Goal: Find specific page/section: Find specific page/section

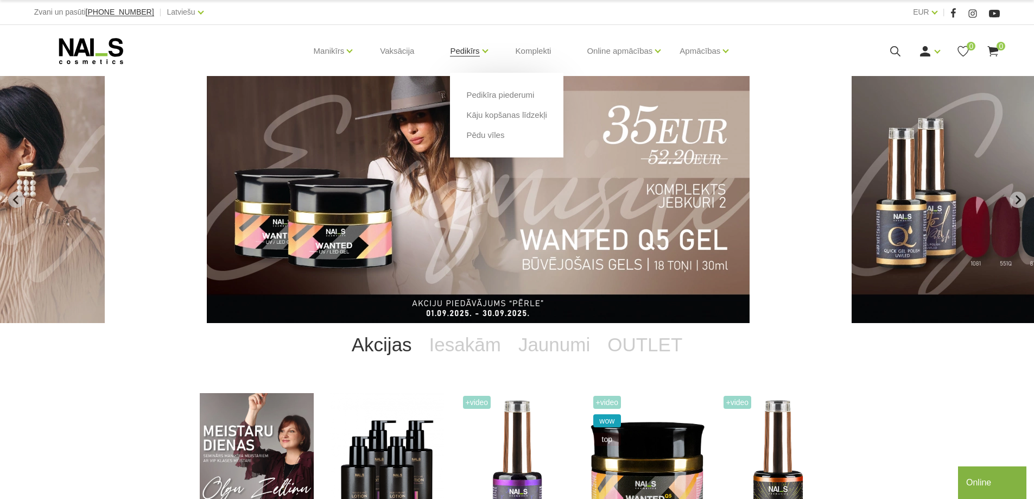
click at [468, 52] on link "Pedikīrs" at bounding box center [464, 50] width 29 height 43
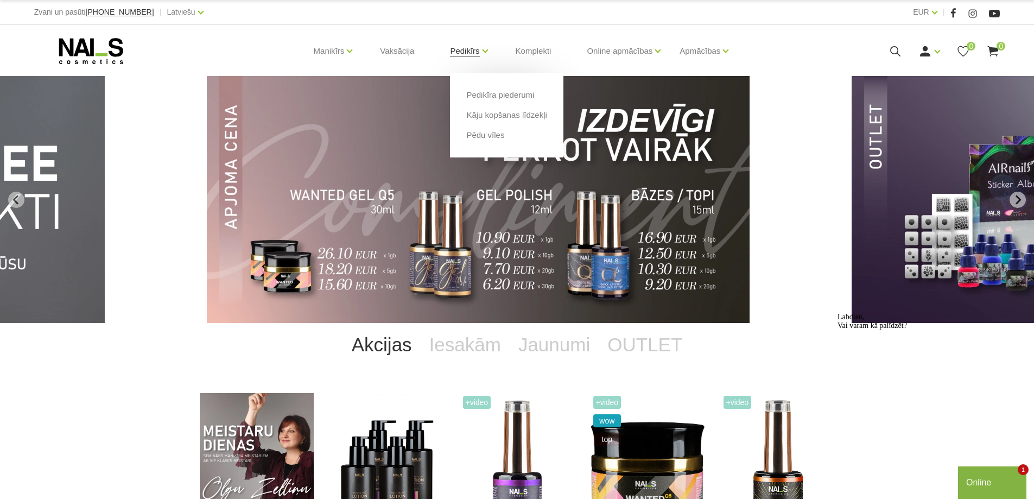
click at [470, 50] on link "Pedikīrs" at bounding box center [464, 50] width 29 height 43
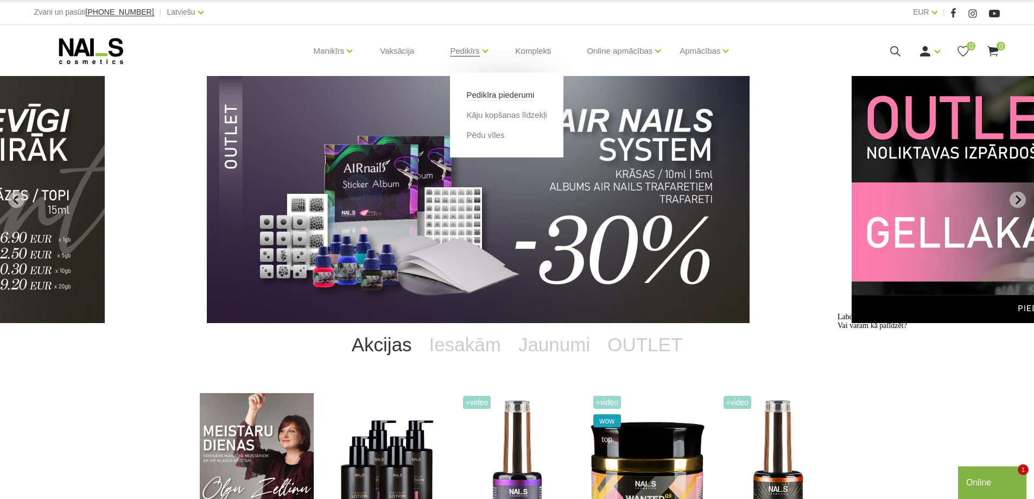
click at [479, 95] on link "Pedikīra piederumi" at bounding box center [500, 95] width 68 height 12
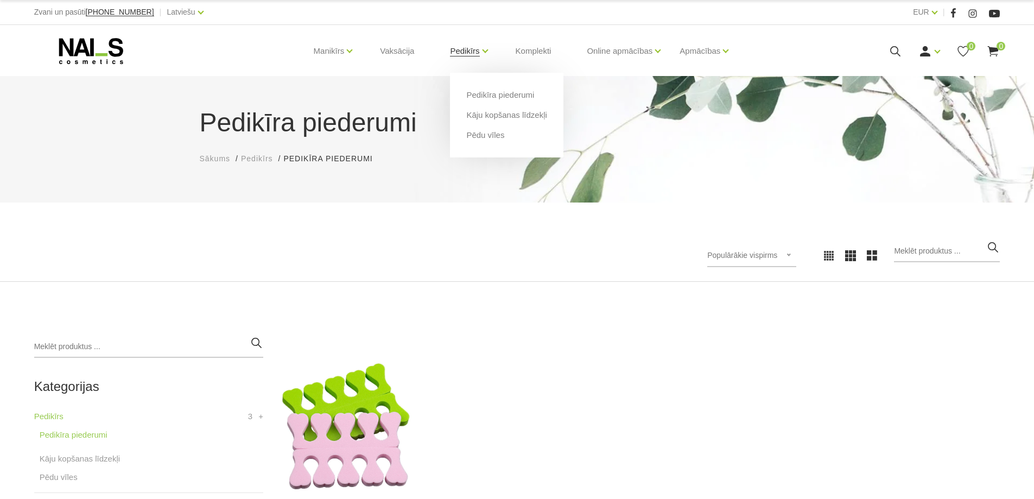
click at [470, 50] on link "Pedikīrs" at bounding box center [464, 50] width 29 height 43
click at [488, 116] on link "Kāju kopšanas līdzekļi" at bounding box center [506, 115] width 80 height 12
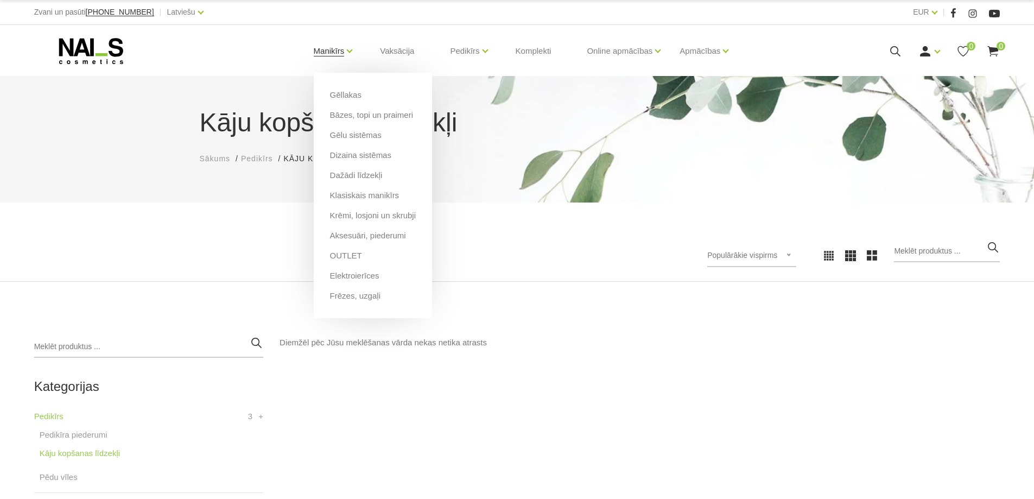
click at [341, 50] on link "Manikīrs" at bounding box center [329, 50] width 31 height 43
